Goal: Find specific page/section: Find specific page/section

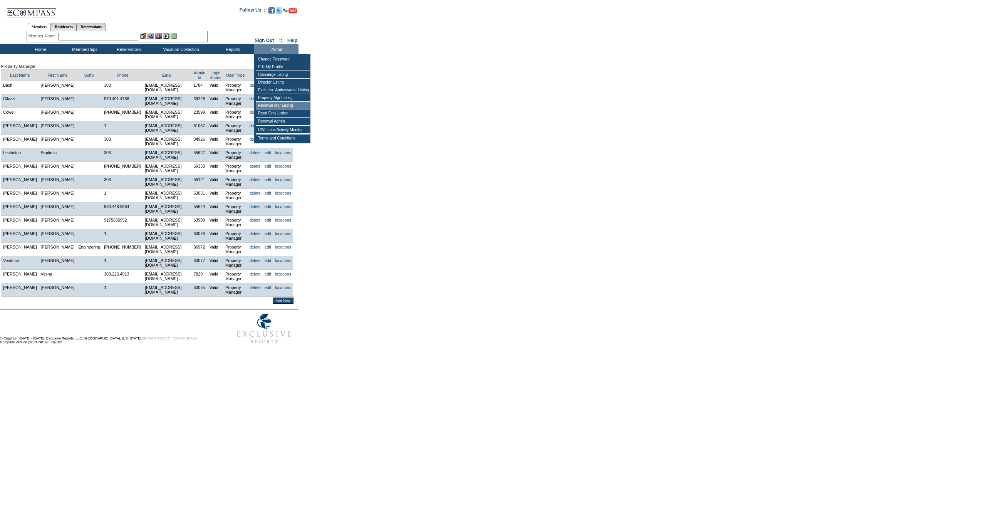
click at [280, 105] on td "Renewal Mgr Listing" at bounding box center [283, 106] width 54 height 8
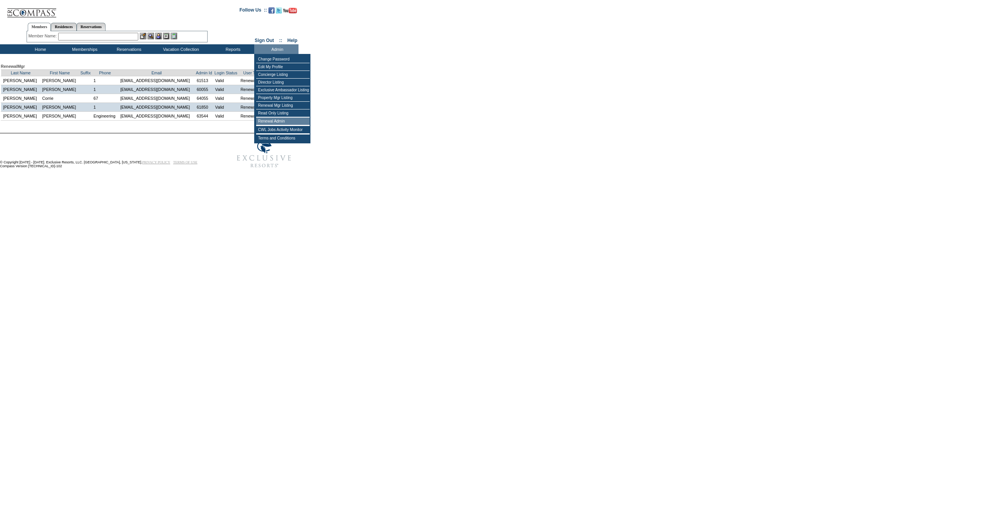
click at [276, 121] on td "Renewal Admin" at bounding box center [283, 121] width 54 height 8
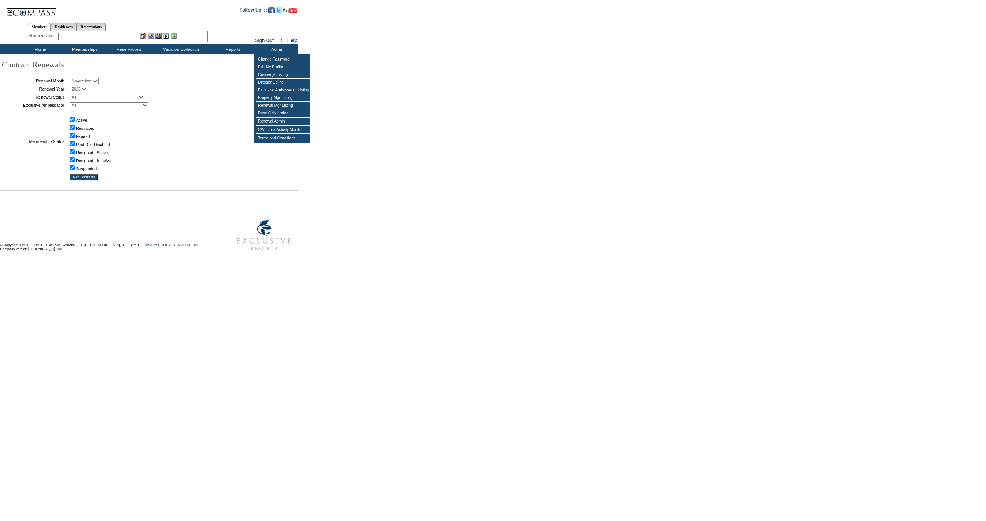
click at [388, 56] on form "Follow Us ::" at bounding box center [491, 128] width 983 height 253
